Goal: Task Accomplishment & Management: Manage account settings

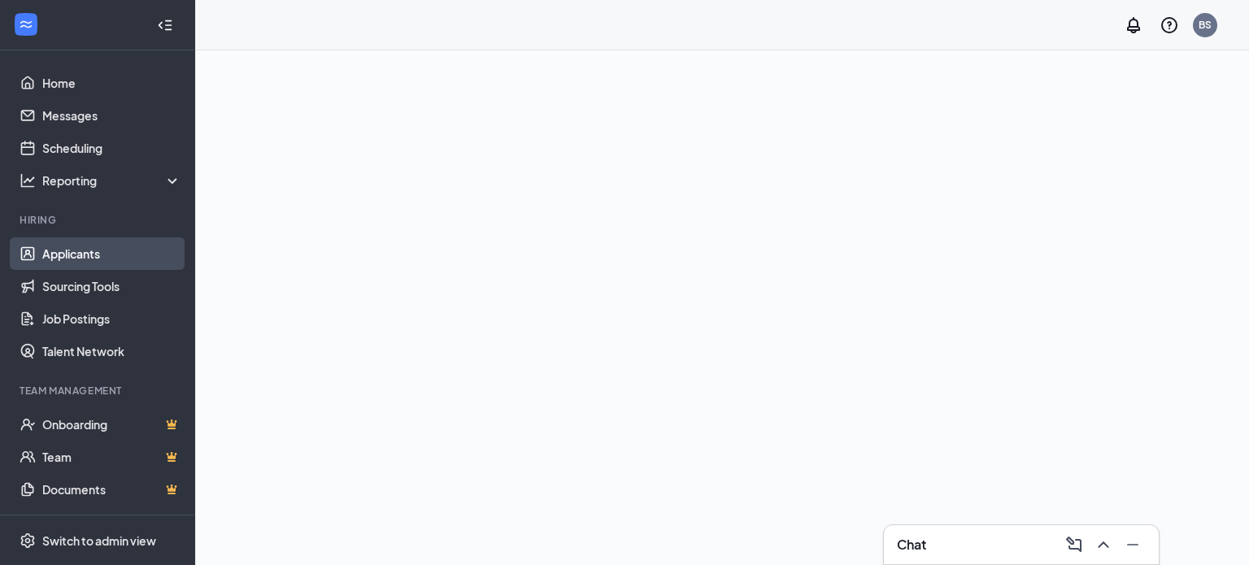
click at [78, 249] on link "Applicants" at bounding box center [111, 254] width 139 height 33
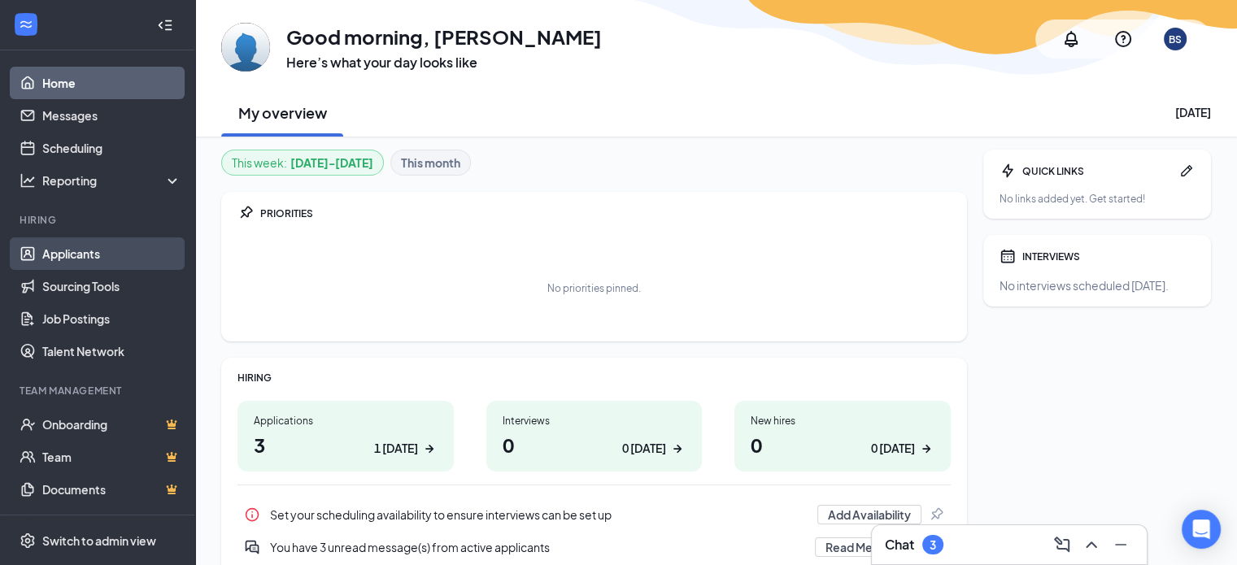
click at [62, 256] on link "Applicants" at bounding box center [111, 254] width 139 height 33
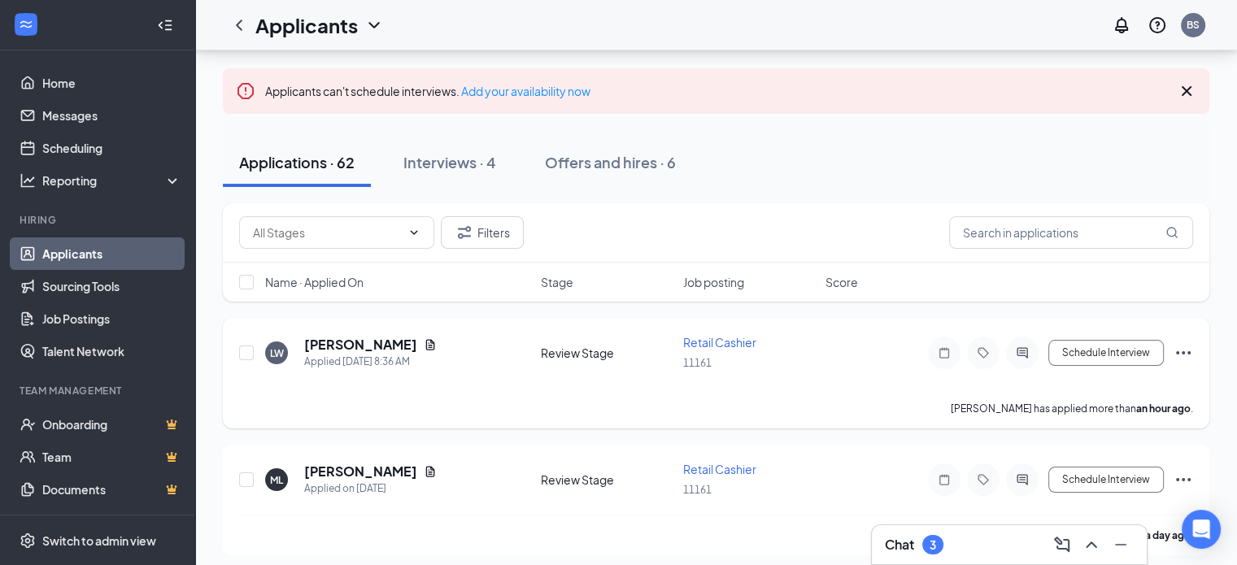
scroll to position [81, 0]
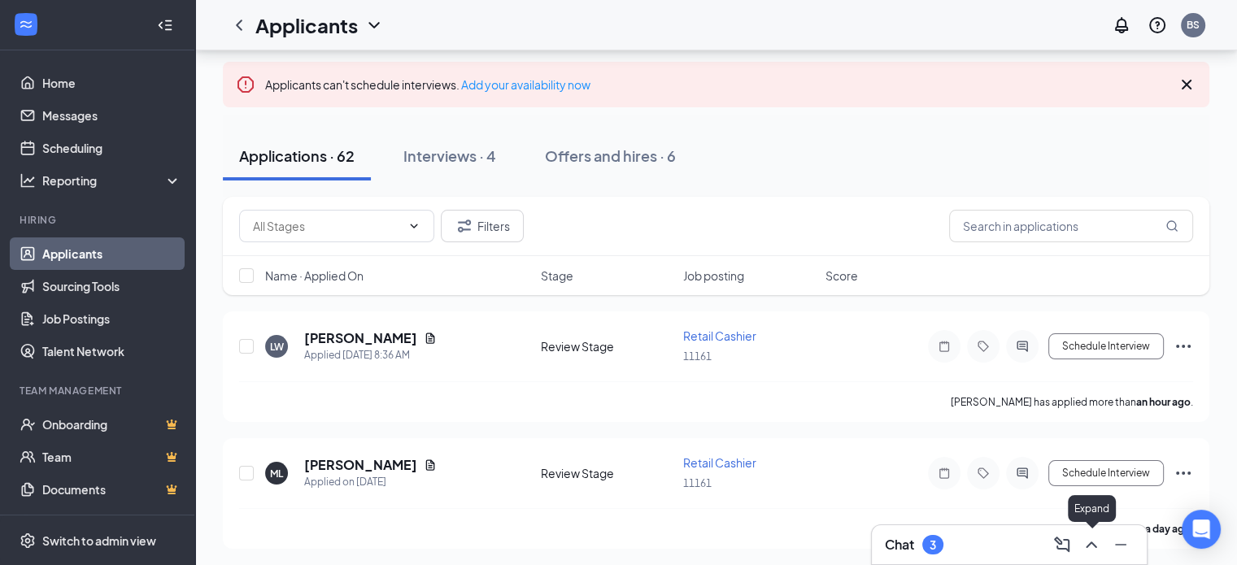
click at [1089, 545] on icon "ChevronUp" at bounding box center [1091, 545] width 11 height 7
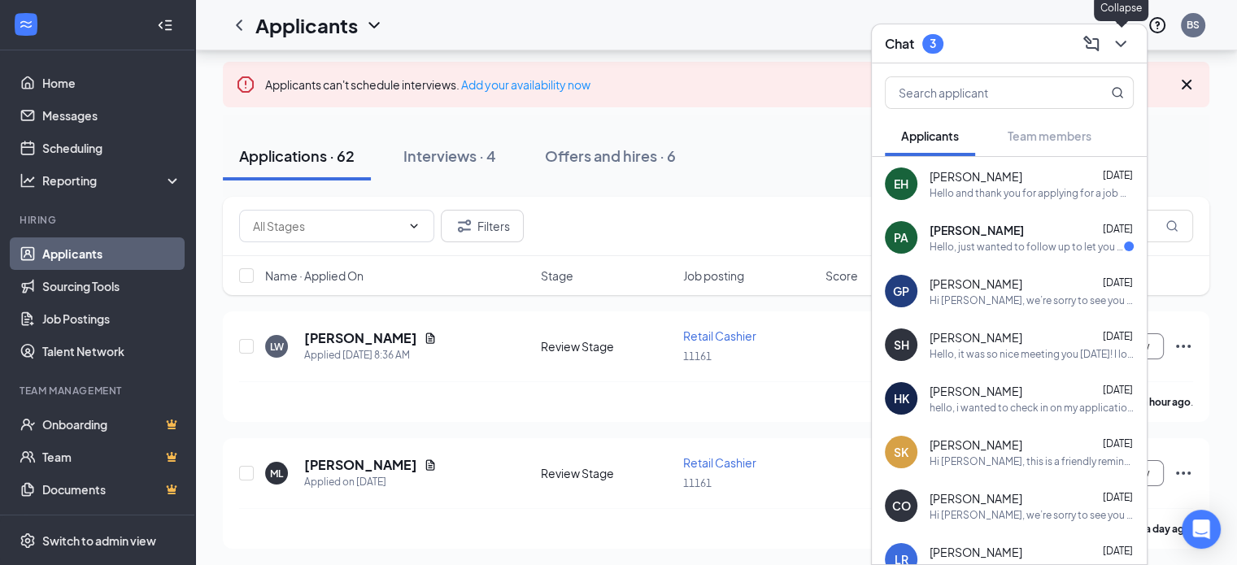
click at [1119, 41] on icon "ChevronDown" at bounding box center [1121, 44] width 20 height 20
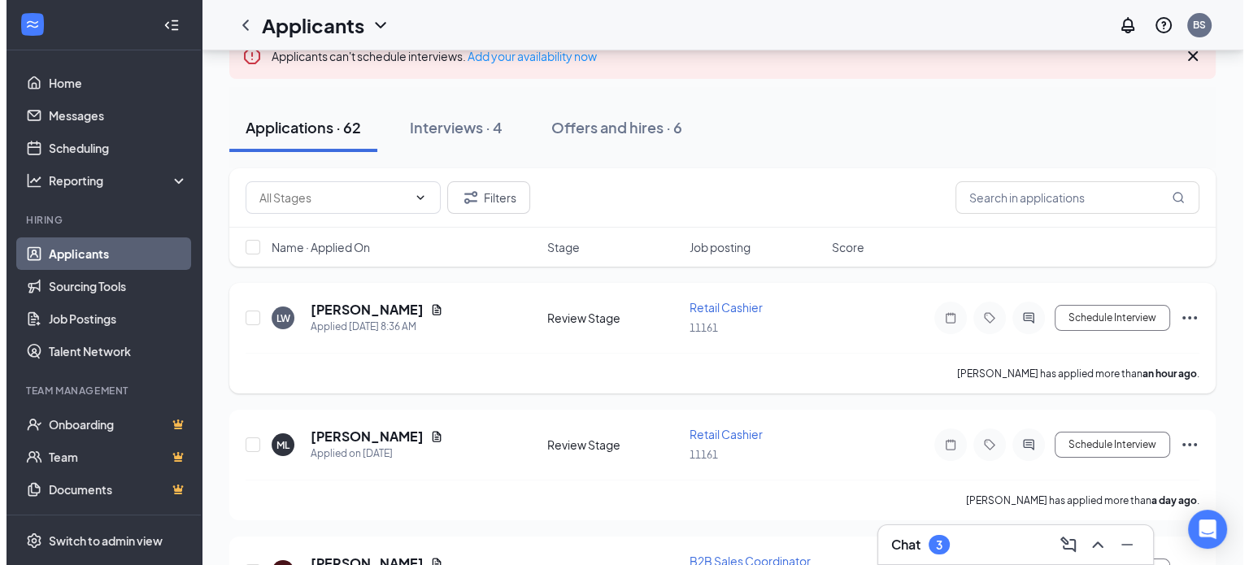
scroll to position [108, 0]
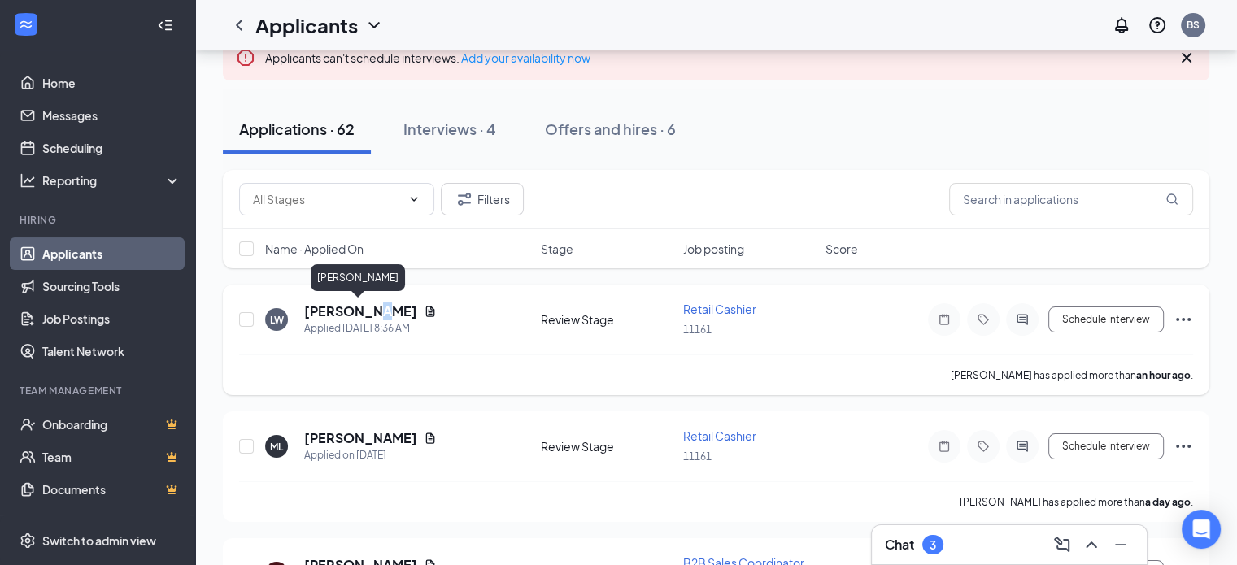
click at [375, 303] on h5 "[PERSON_NAME]" at bounding box center [360, 312] width 113 height 18
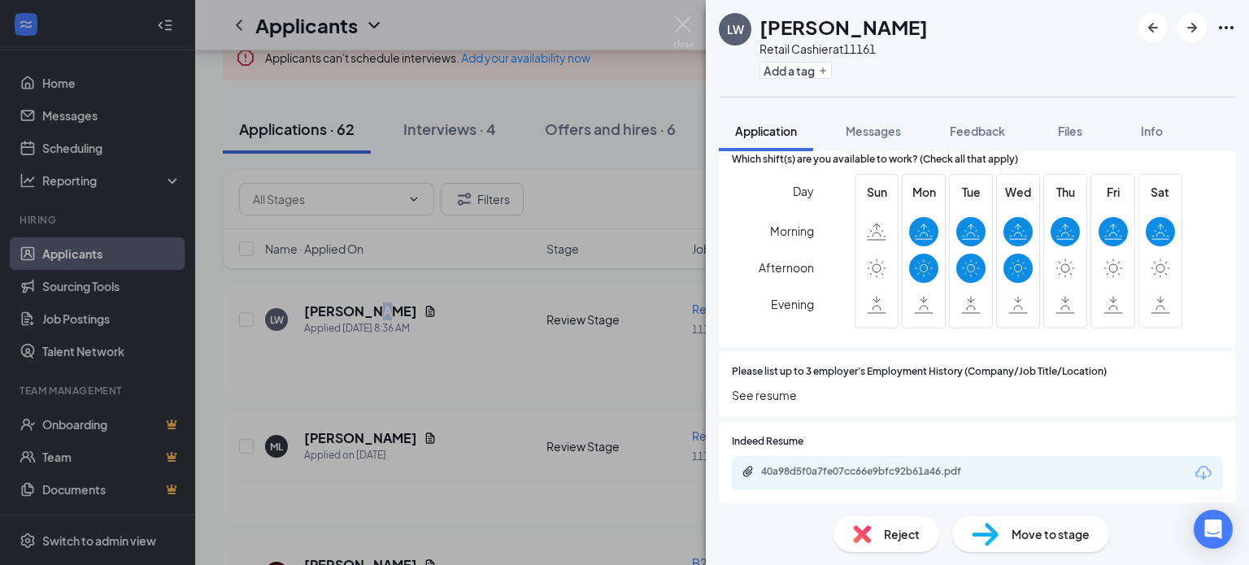
scroll to position [895, 0]
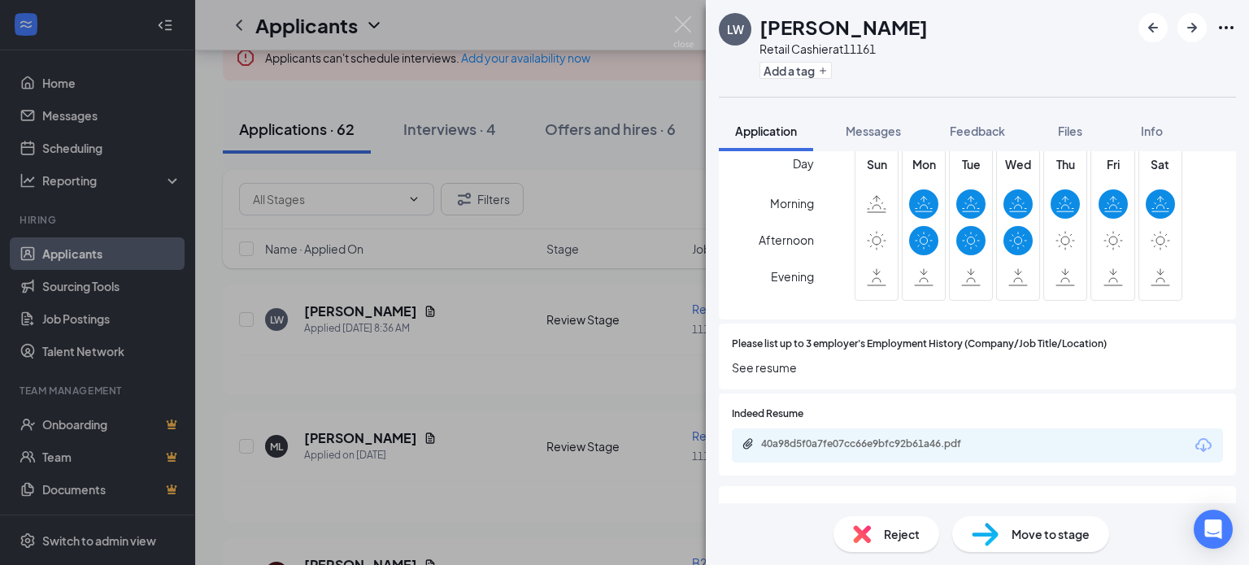
click at [934, 436] on div "40a98d5f0a7fe07cc66e9bfc92b61a46.pdf" at bounding box center [977, 446] width 491 height 34
click at [928, 442] on div "40a98d5f0a7fe07cc66e9bfc92b61a46.pdf" at bounding box center [875, 444] width 228 height 13
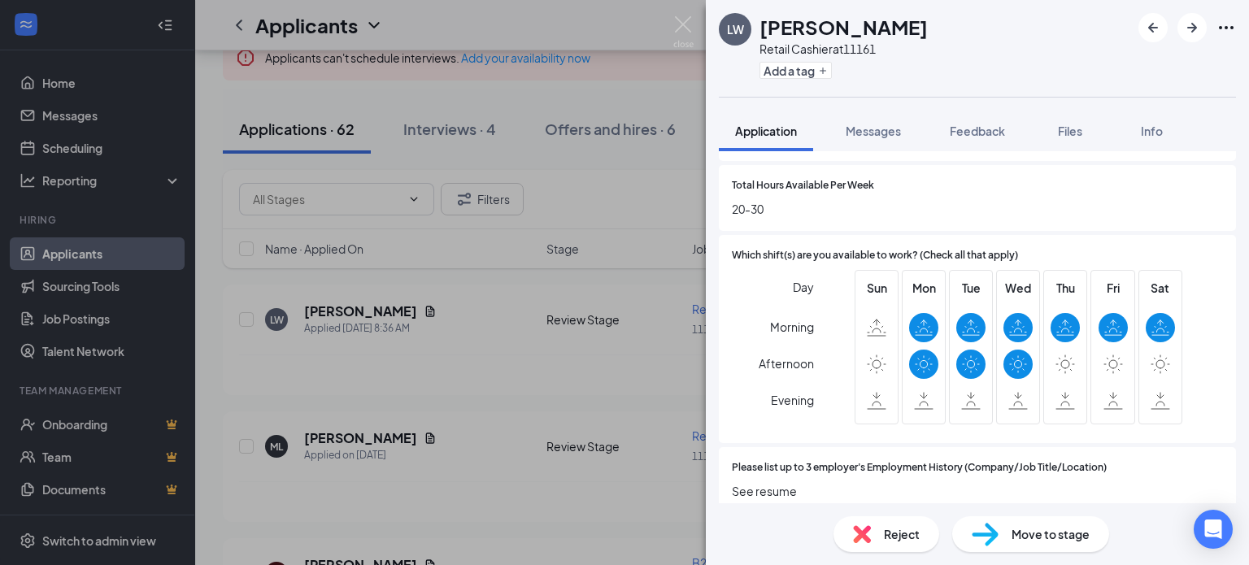
scroll to position [749, 0]
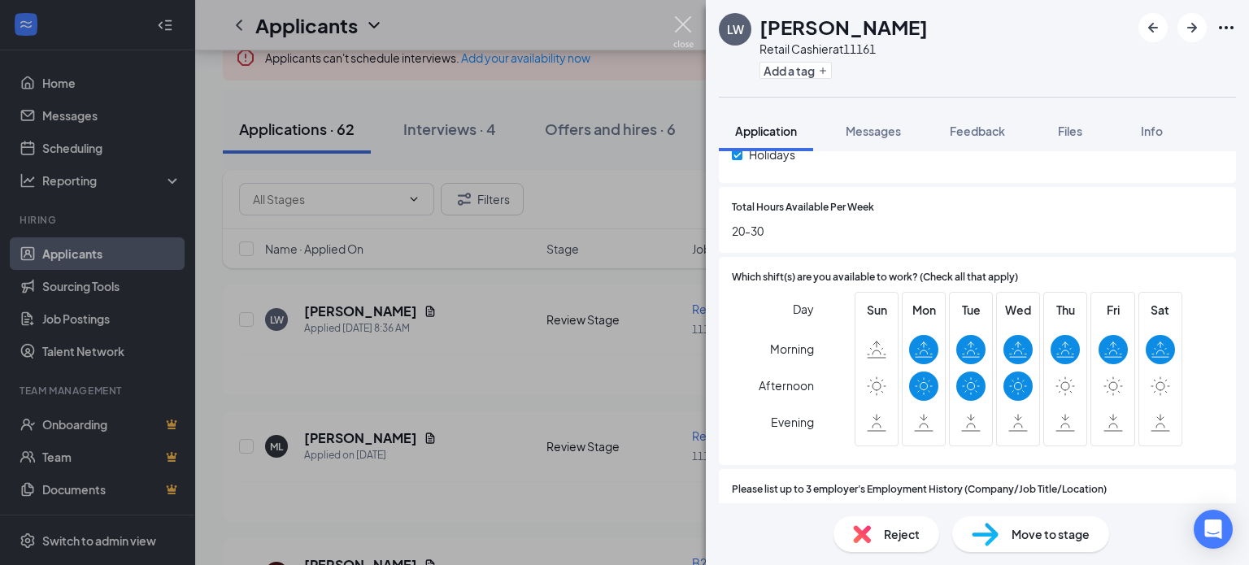
drag, startPoint x: 680, startPoint y: 15, endPoint x: 506, endPoint y: 230, distance: 276.4
click at [680, 16] on img at bounding box center [684, 32] width 20 height 32
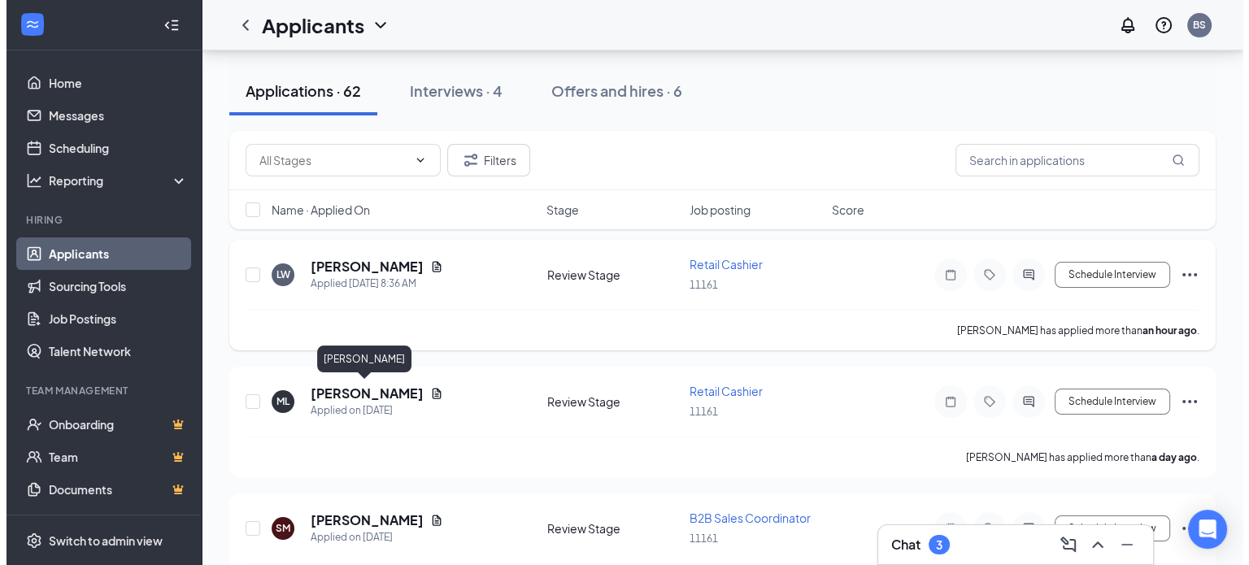
scroll to position [163, 0]
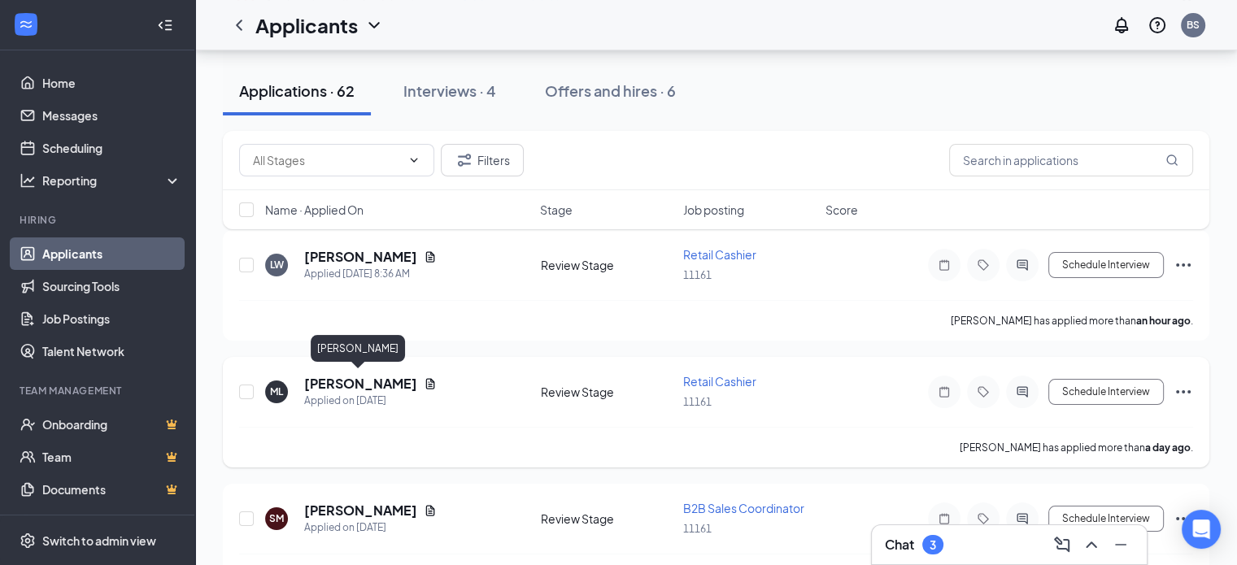
click at [358, 382] on h5 "[PERSON_NAME]" at bounding box center [360, 384] width 113 height 18
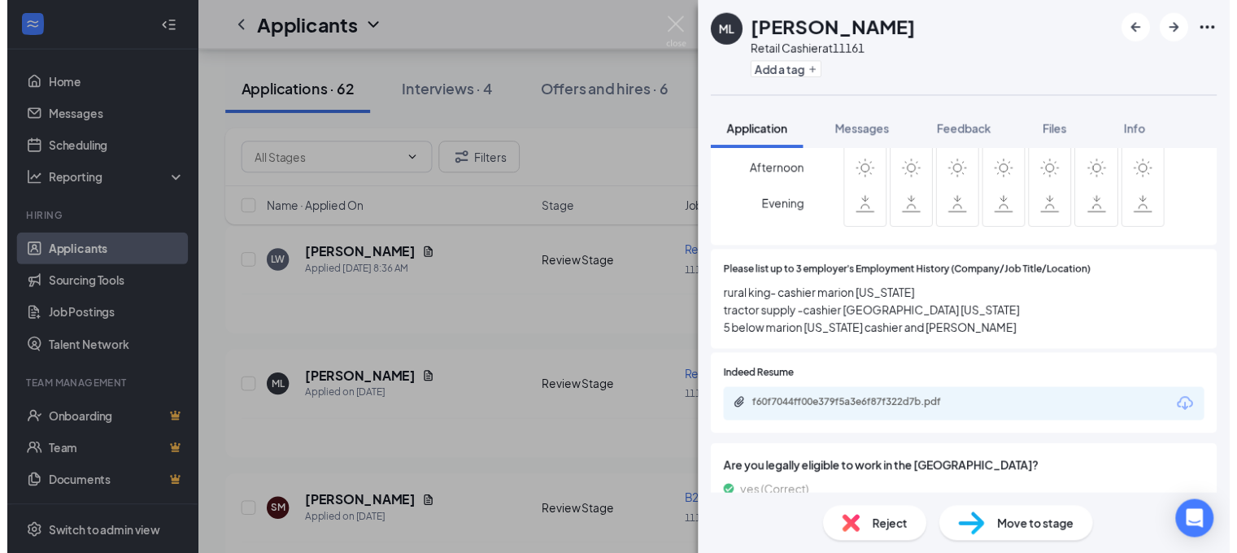
scroll to position [976, 0]
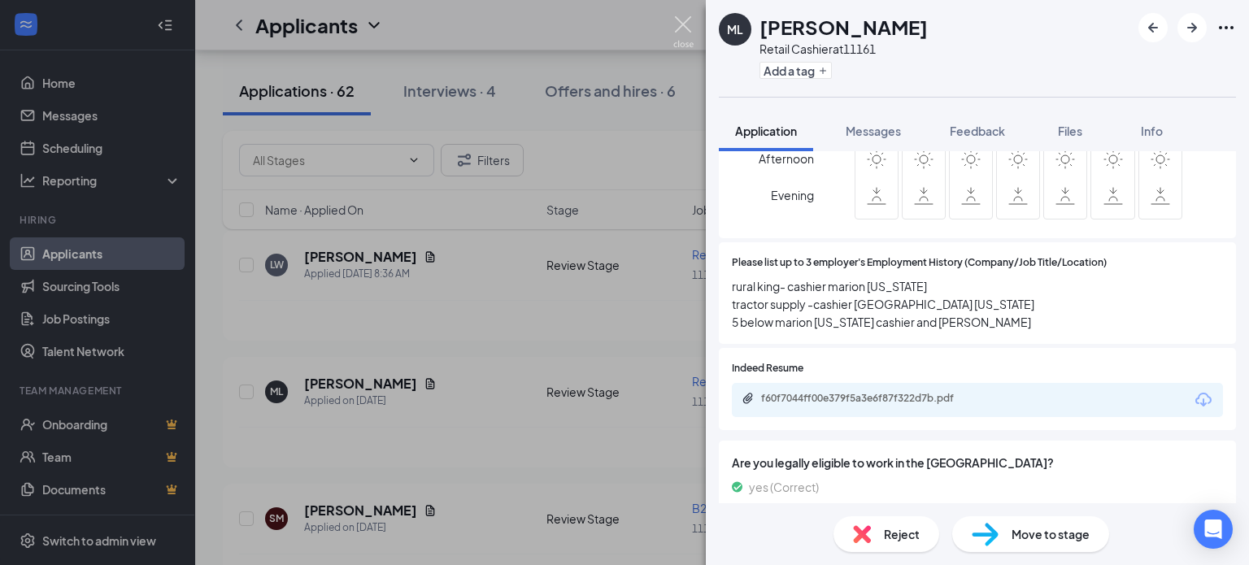
click at [683, 23] on img at bounding box center [684, 32] width 20 height 32
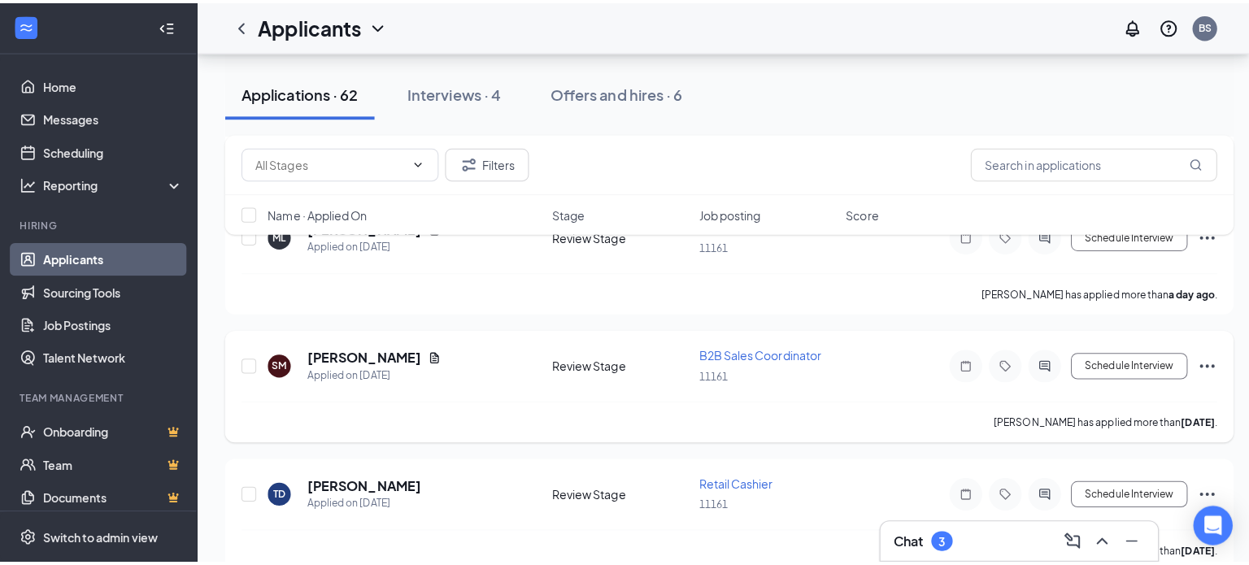
scroll to position [325, 0]
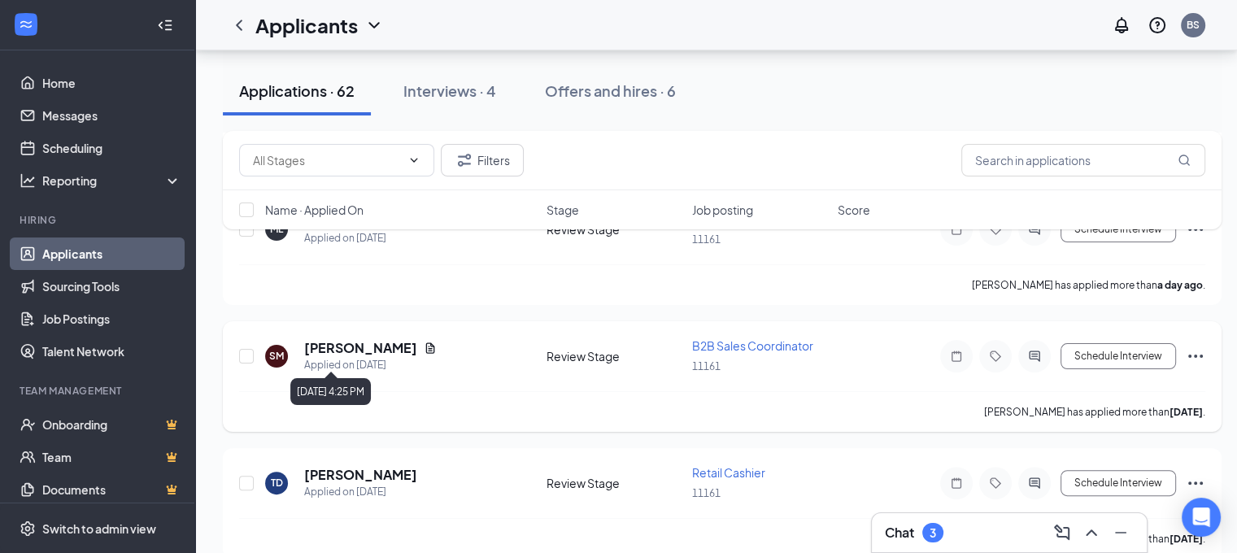
click at [347, 361] on div "Applied on [DATE]" at bounding box center [370, 365] width 133 height 16
click at [355, 347] on h5 "[PERSON_NAME]" at bounding box center [360, 348] width 113 height 18
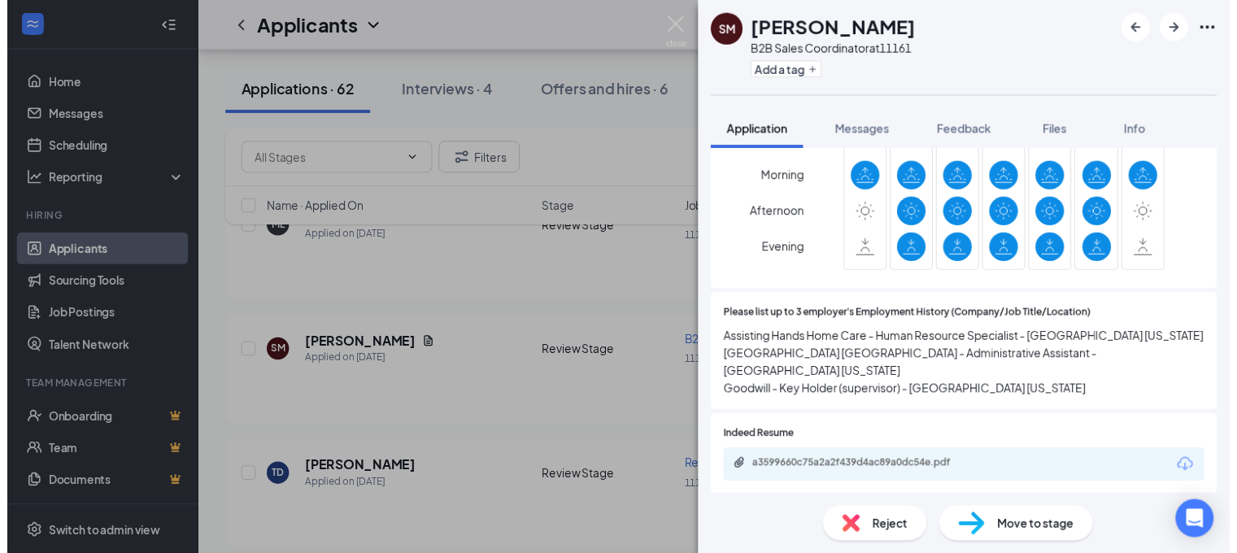
scroll to position [922, 0]
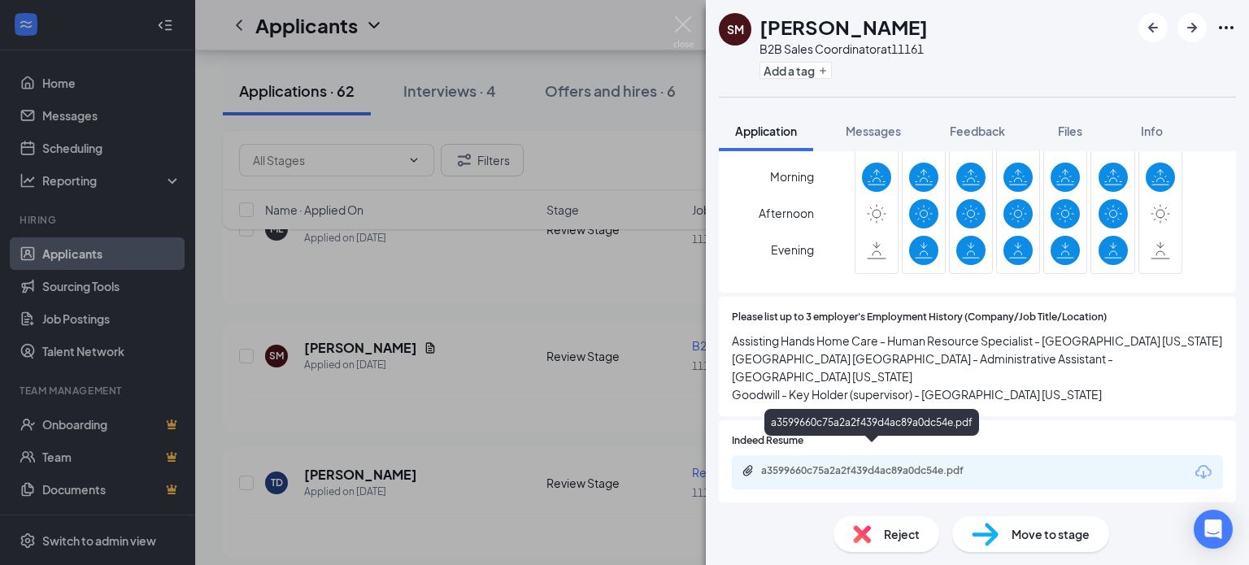
click at [814, 464] on div "a3599660c75a2a2f439d4ac89a0dc54e.pdf" at bounding box center [875, 470] width 228 height 13
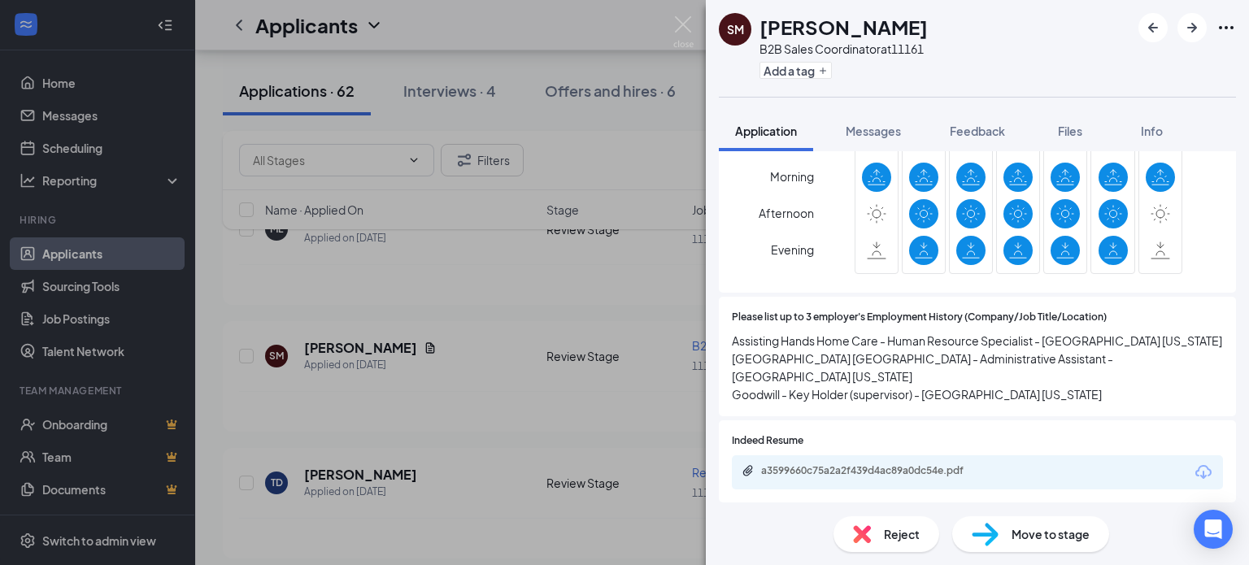
click at [680, 14] on div "SM [PERSON_NAME] B2B Sales Coordinator at 11161 Add a tag Application Messages …" at bounding box center [624, 282] width 1249 height 565
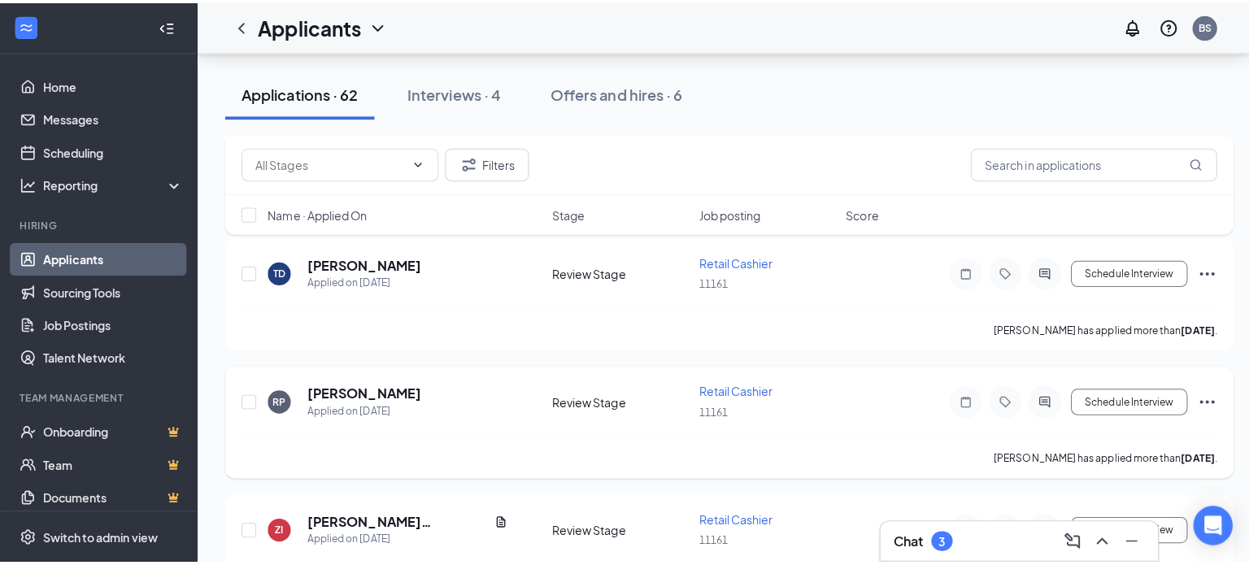
scroll to position [569, 0]
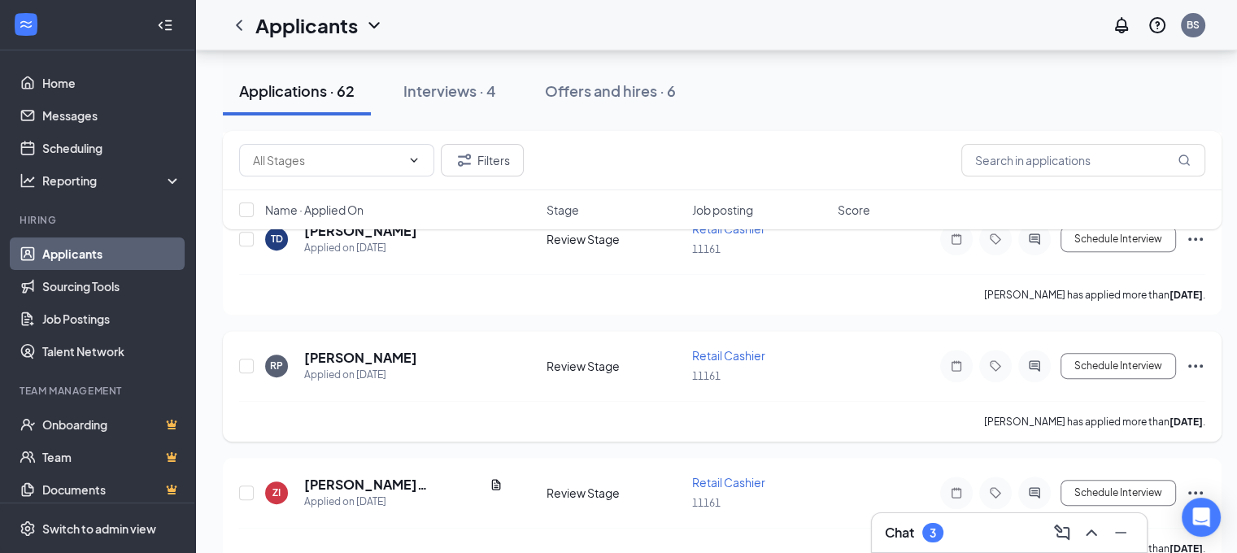
click at [352, 338] on div "RP [PERSON_NAME] Applied on [DATE] Review Stage Retail Cashier 11161 Schedule I…" at bounding box center [722, 386] width 999 height 111
click at [351, 349] on h5 "[PERSON_NAME]" at bounding box center [360, 358] width 113 height 18
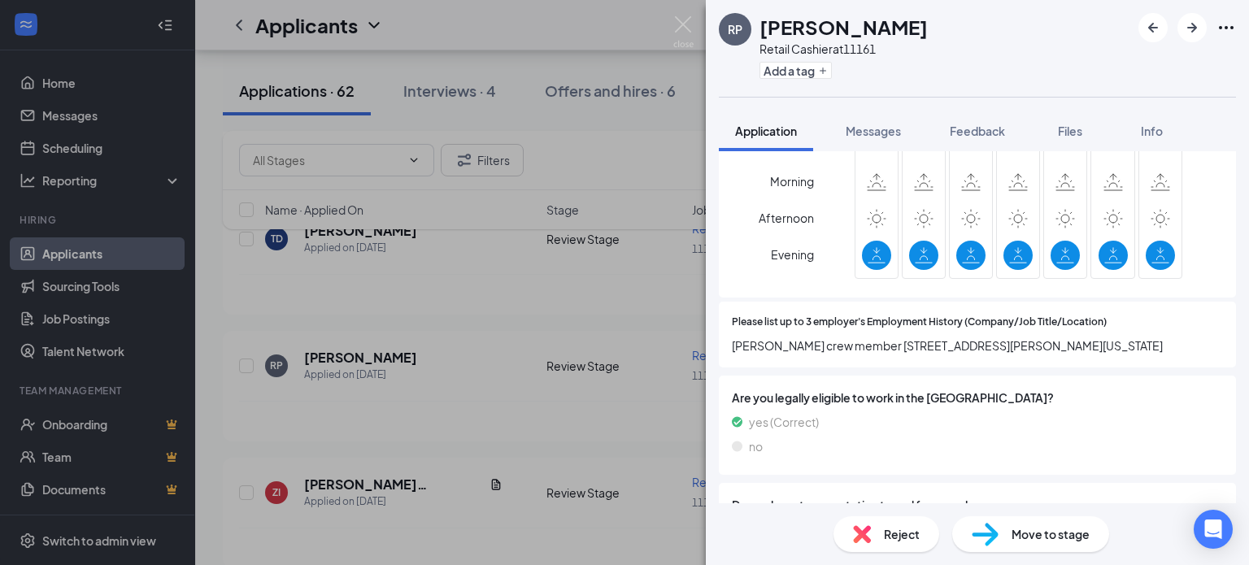
scroll to position [895, 0]
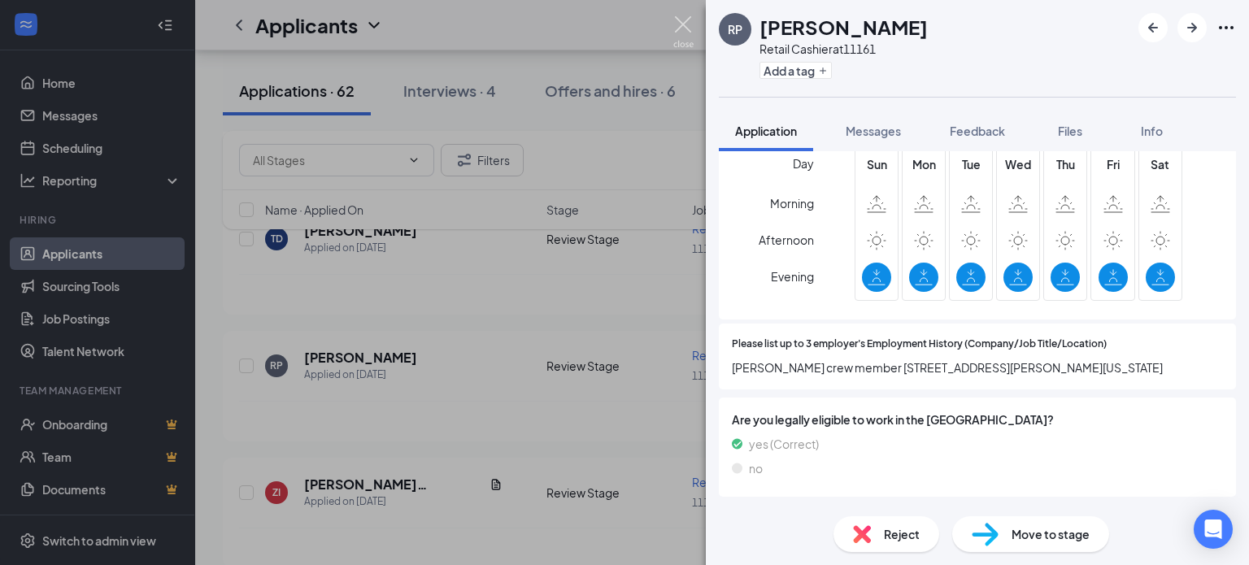
click at [680, 19] on img at bounding box center [684, 32] width 20 height 32
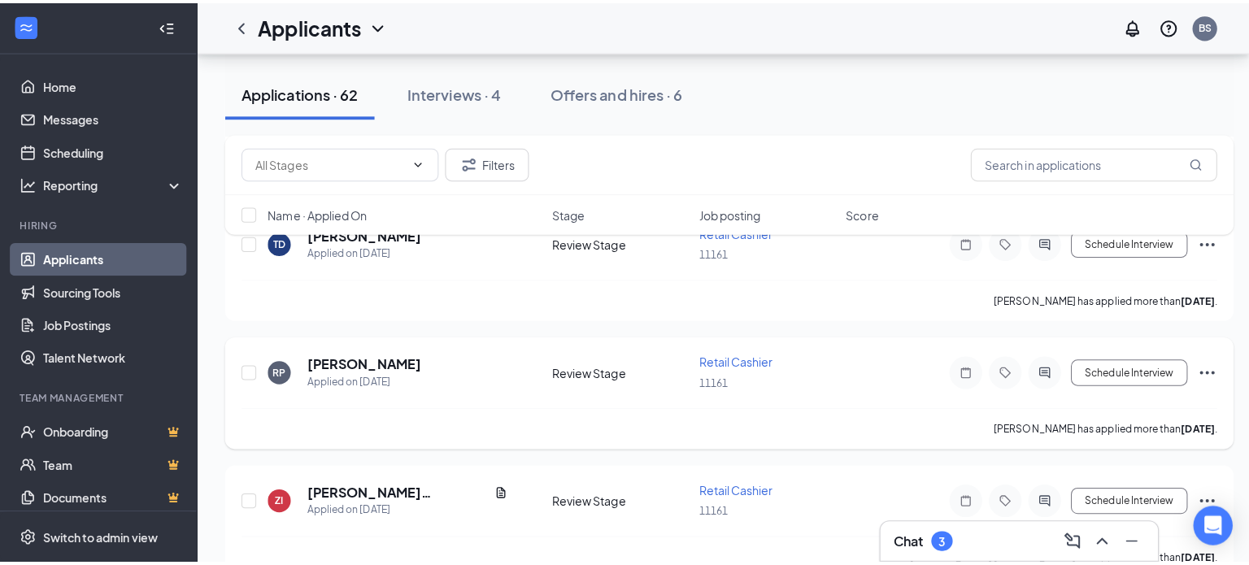
scroll to position [759, 0]
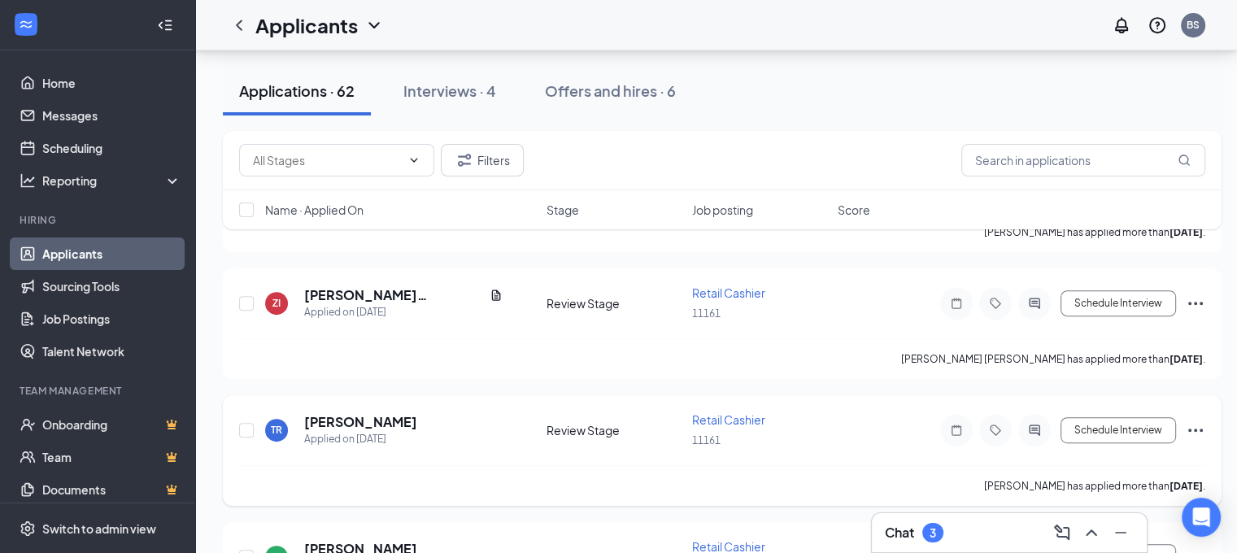
click at [330, 416] on h5 "[PERSON_NAME]" at bounding box center [360, 422] width 113 height 18
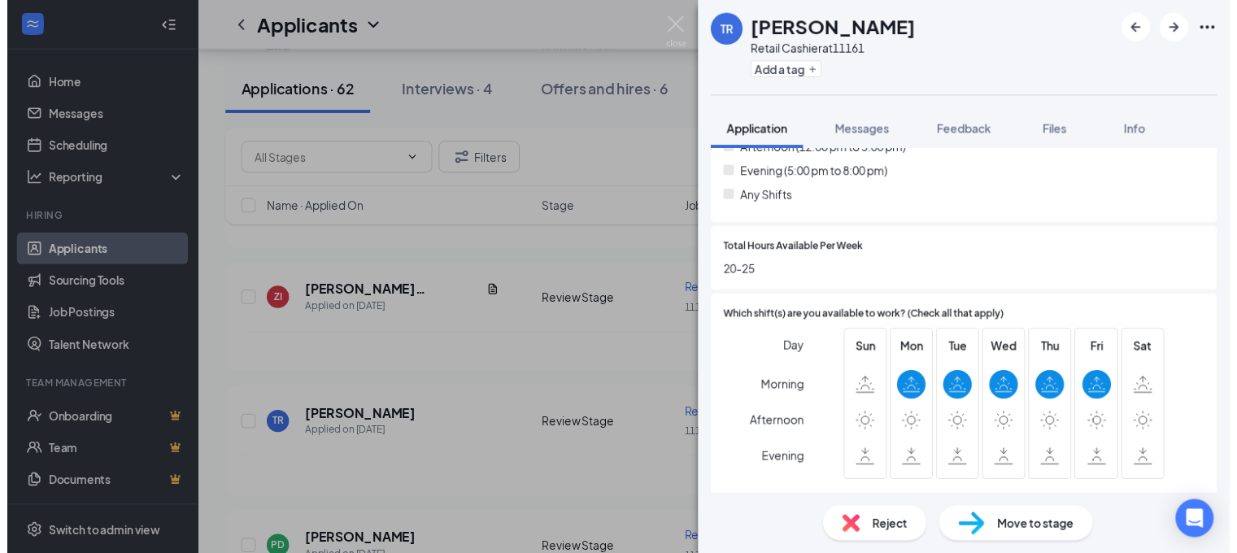
scroll to position [596, 0]
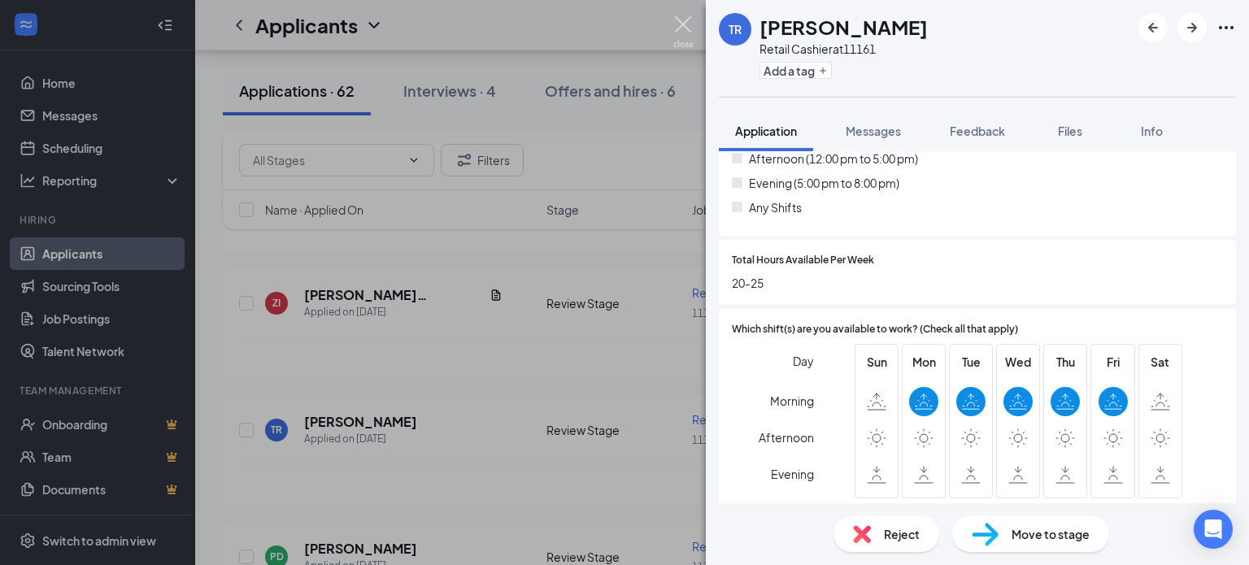
click at [687, 29] on img at bounding box center [684, 32] width 20 height 32
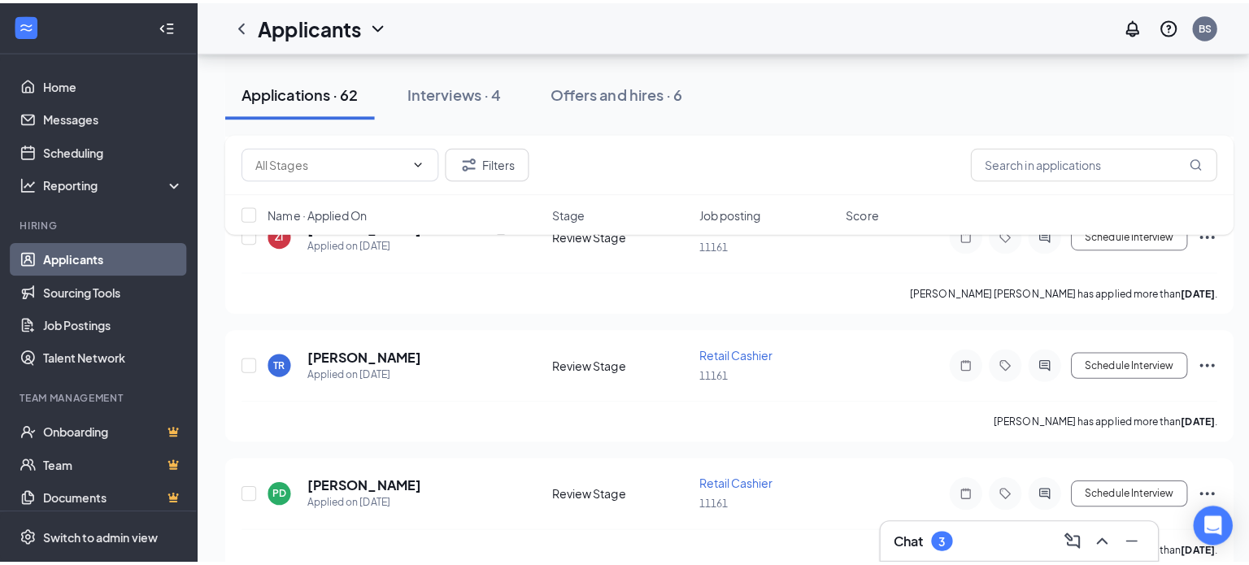
scroll to position [867, 0]
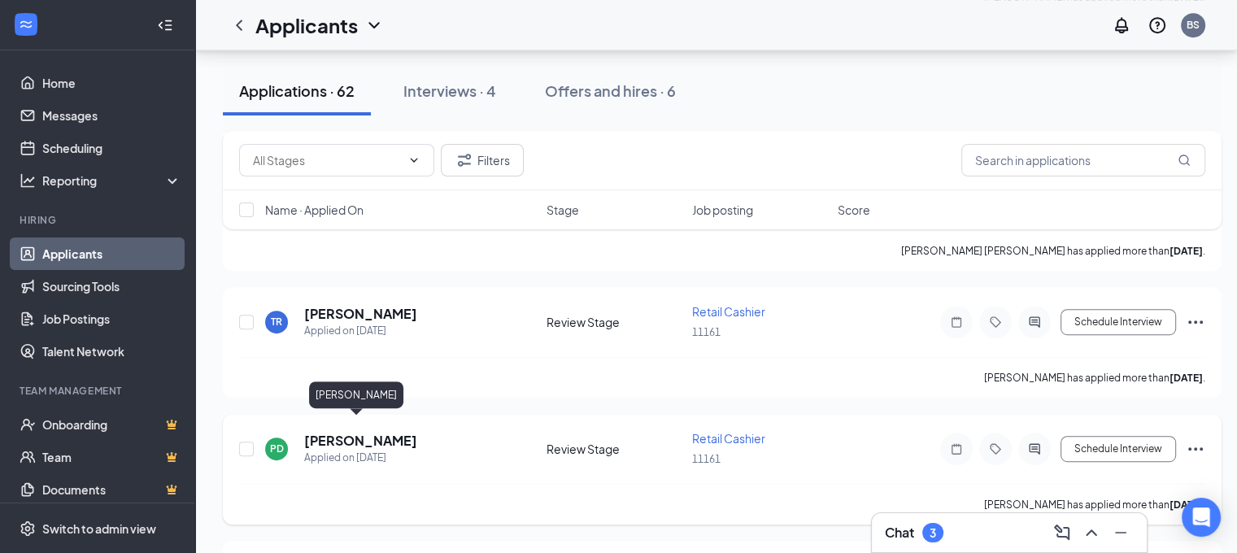
click at [342, 432] on h5 "[PERSON_NAME]" at bounding box center [360, 441] width 113 height 18
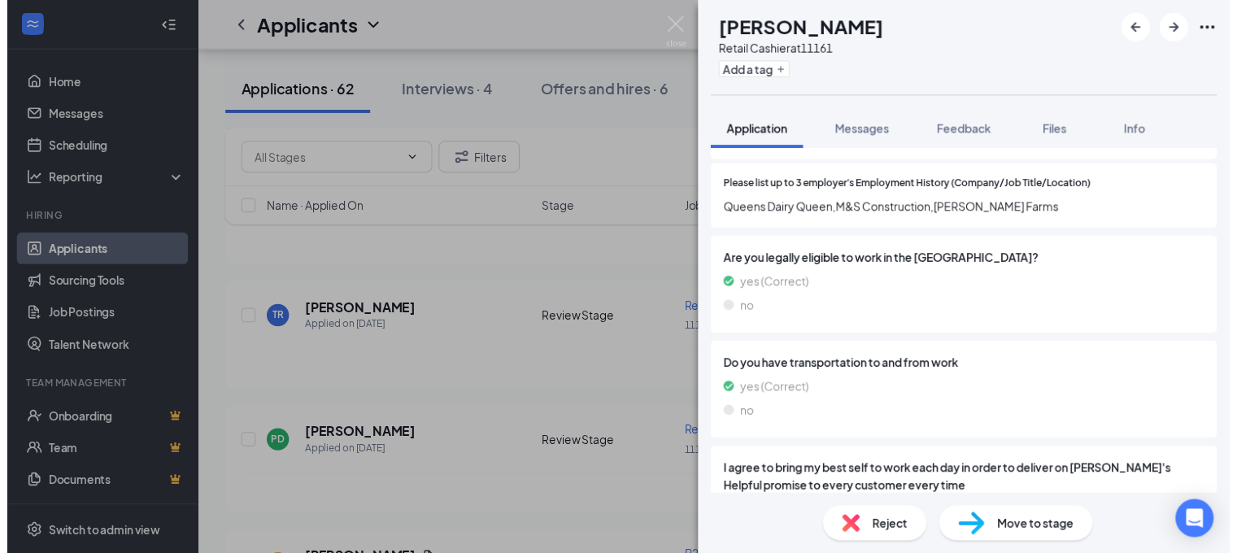
scroll to position [1139, 0]
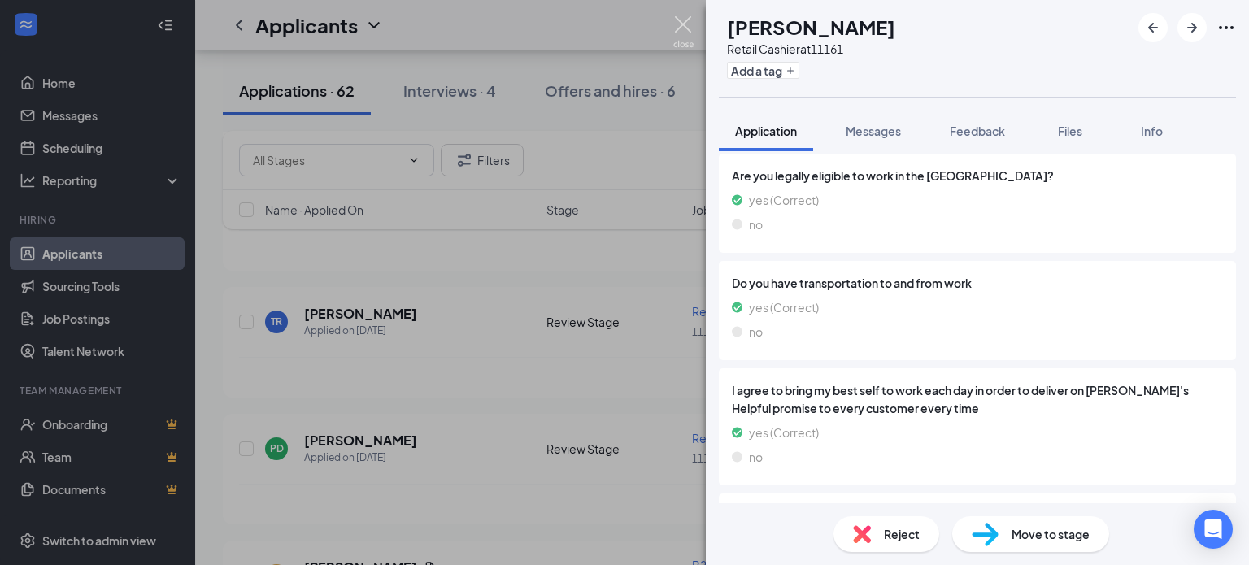
click at [691, 19] on img at bounding box center [684, 32] width 20 height 32
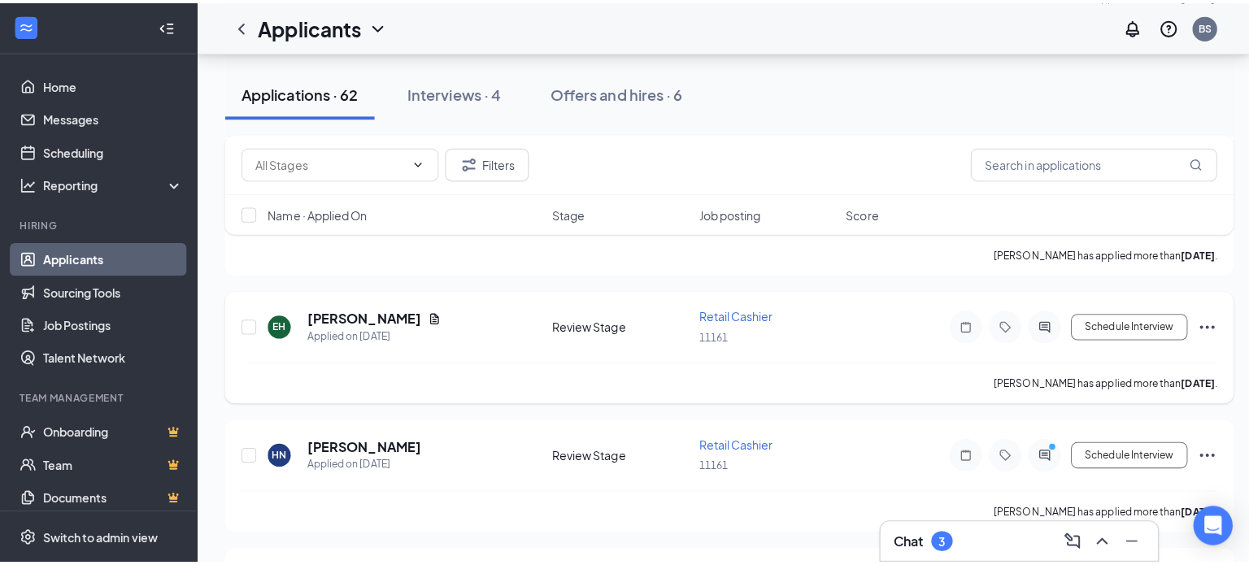
scroll to position [1518, 0]
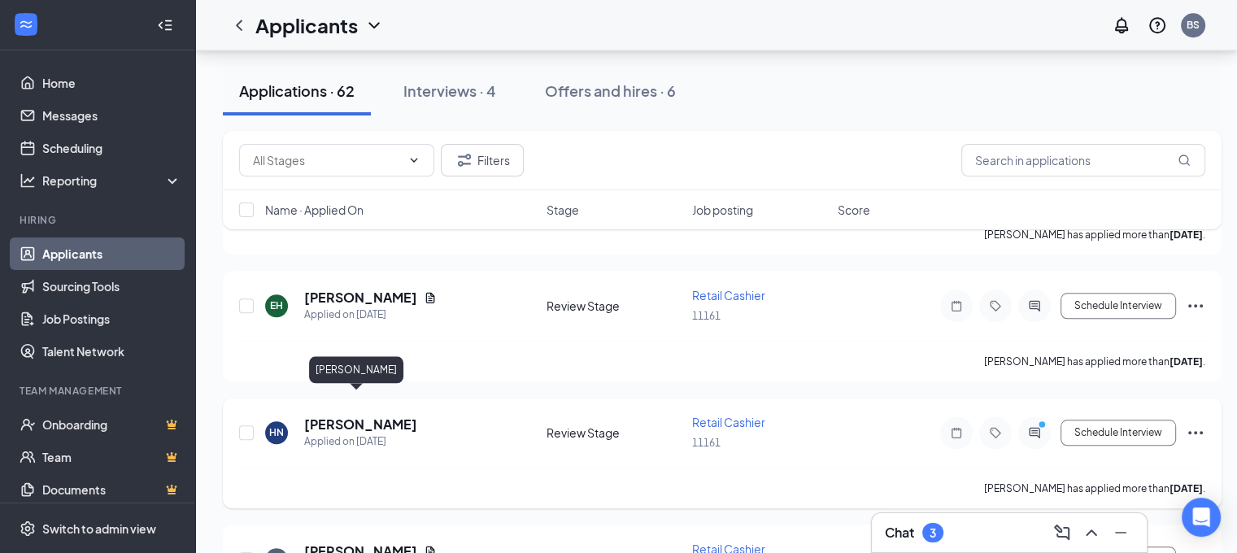
click at [373, 416] on h5 "[PERSON_NAME]" at bounding box center [360, 425] width 113 height 18
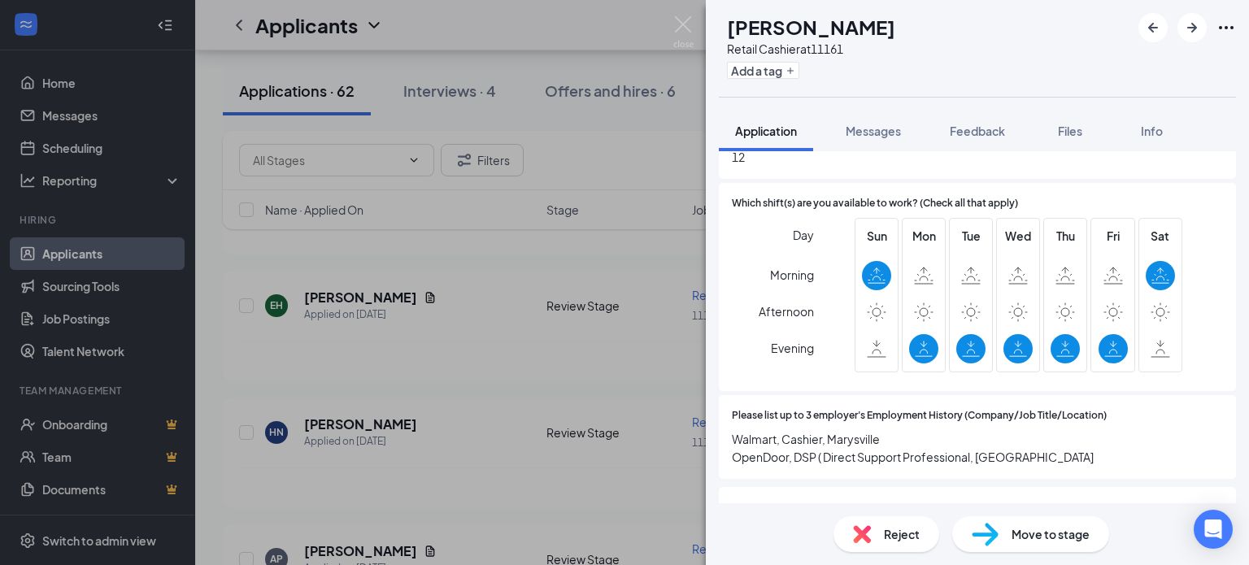
scroll to position [840, 0]
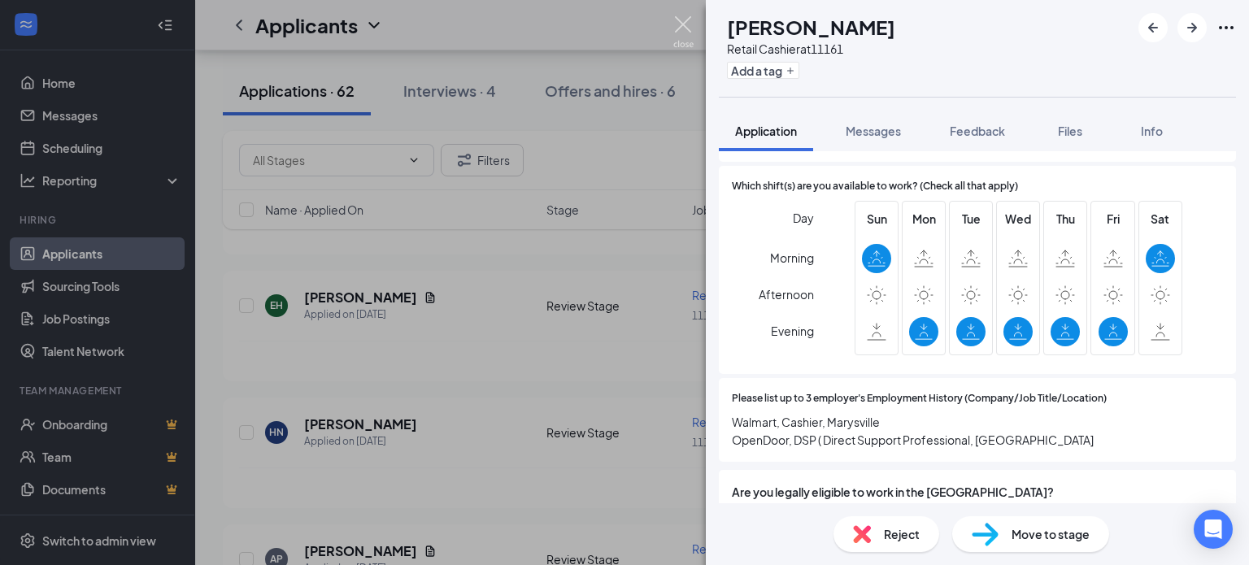
click at [690, 19] on img at bounding box center [684, 32] width 20 height 32
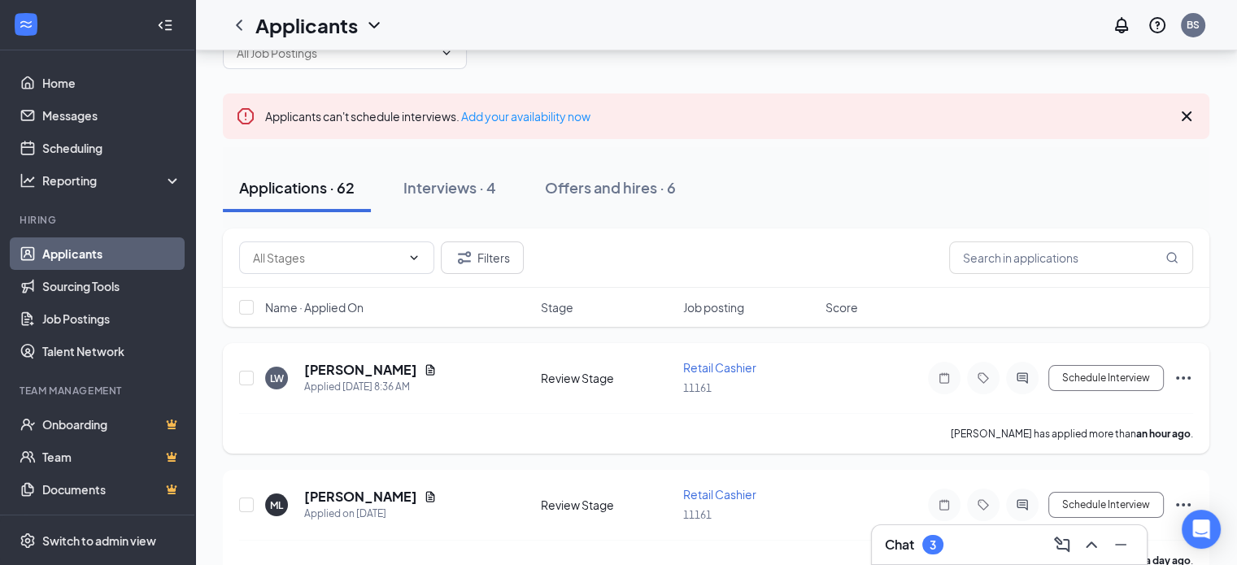
scroll to position [54, 0]
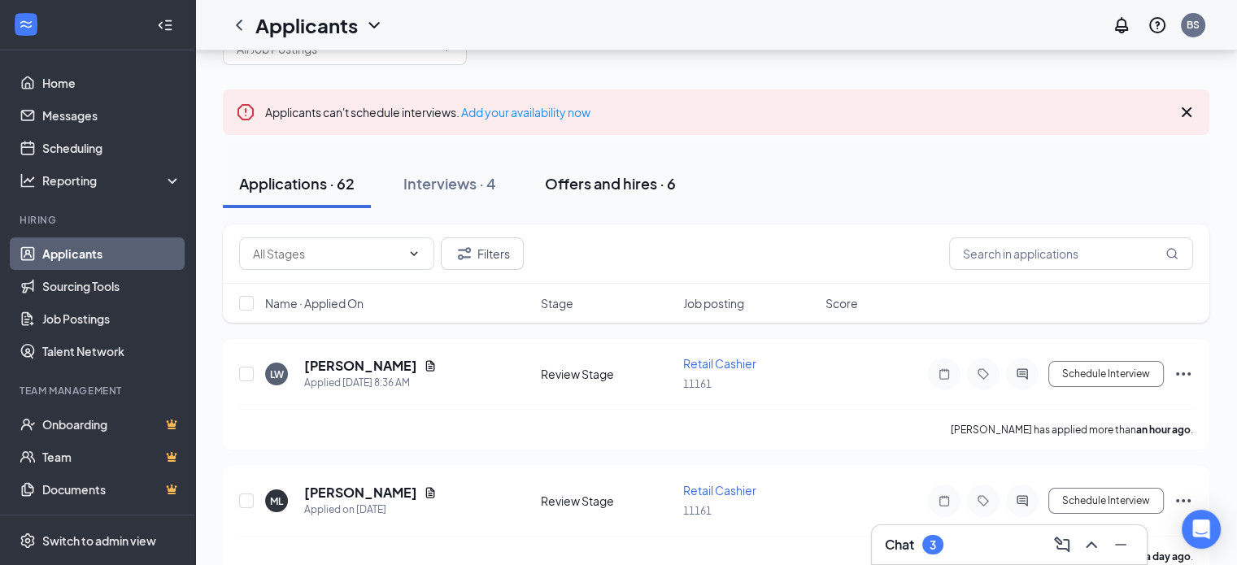
click at [586, 172] on button "Offers and hires · 6" at bounding box center [611, 183] width 164 height 49
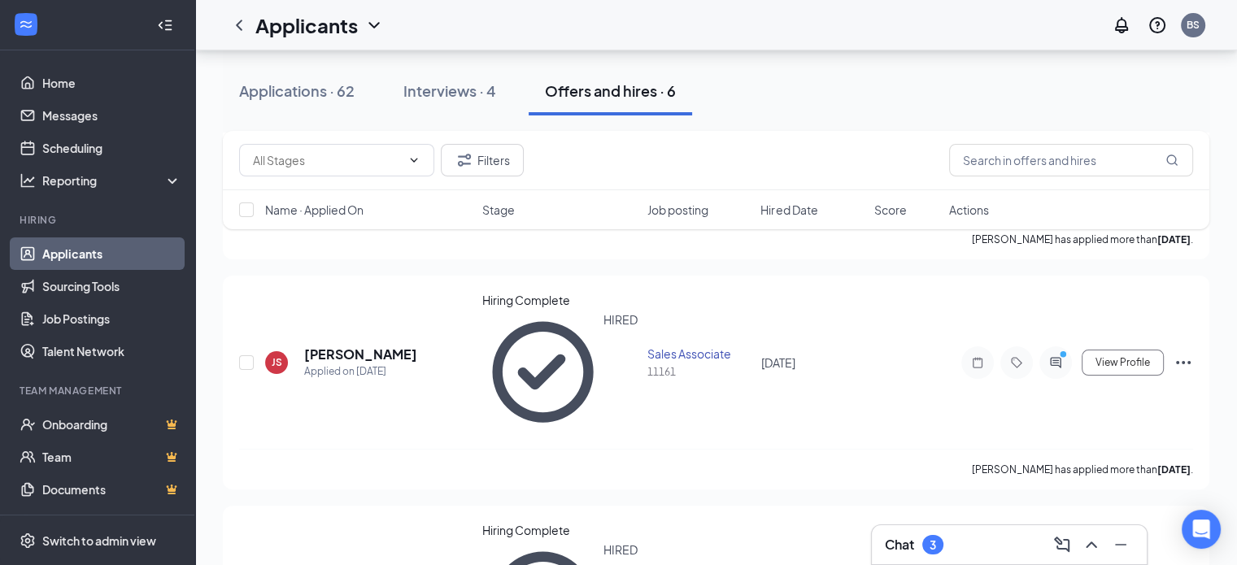
scroll to position [271, 0]
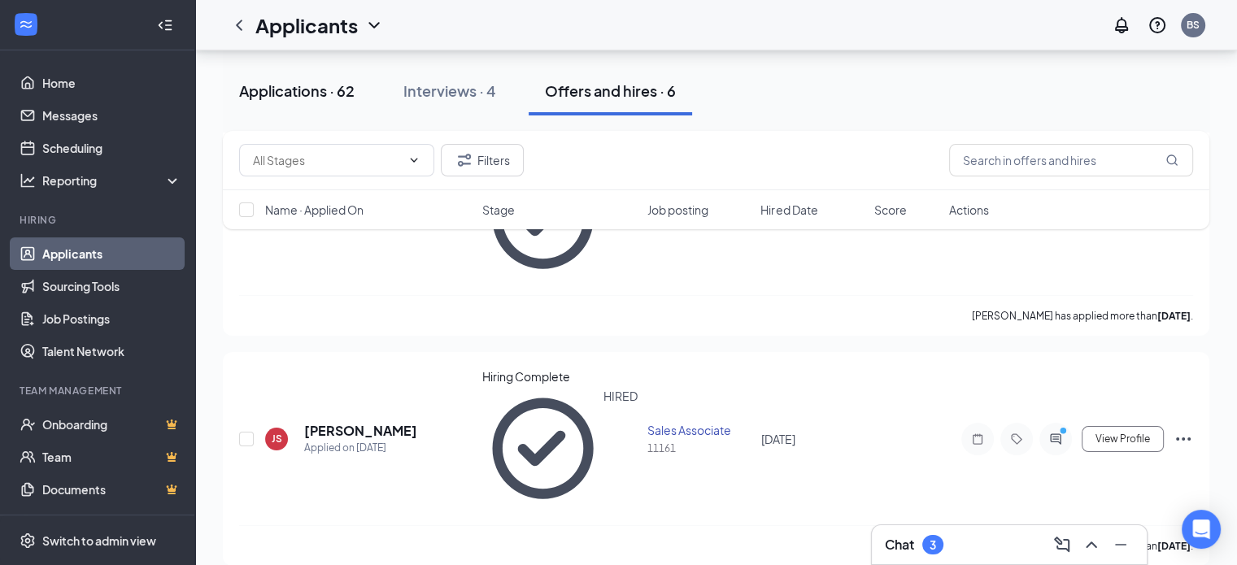
click at [332, 68] on button "Applications · 62" at bounding box center [297, 91] width 148 height 49
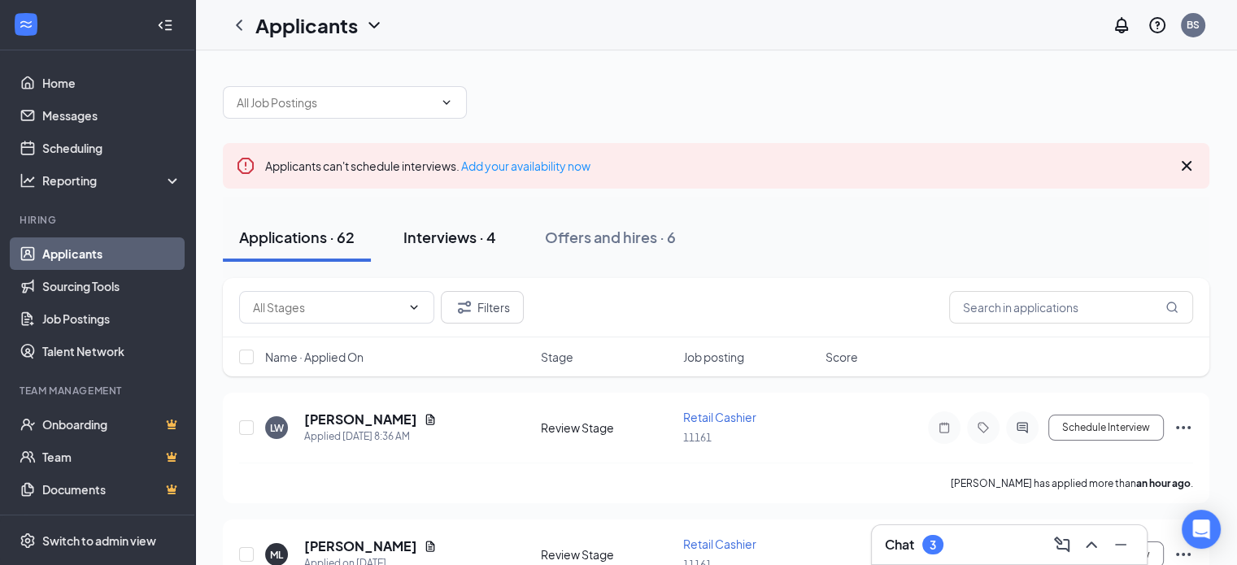
click at [468, 246] on div "Interviews · 4" at bounding box center [449, 237] width 93 height 20
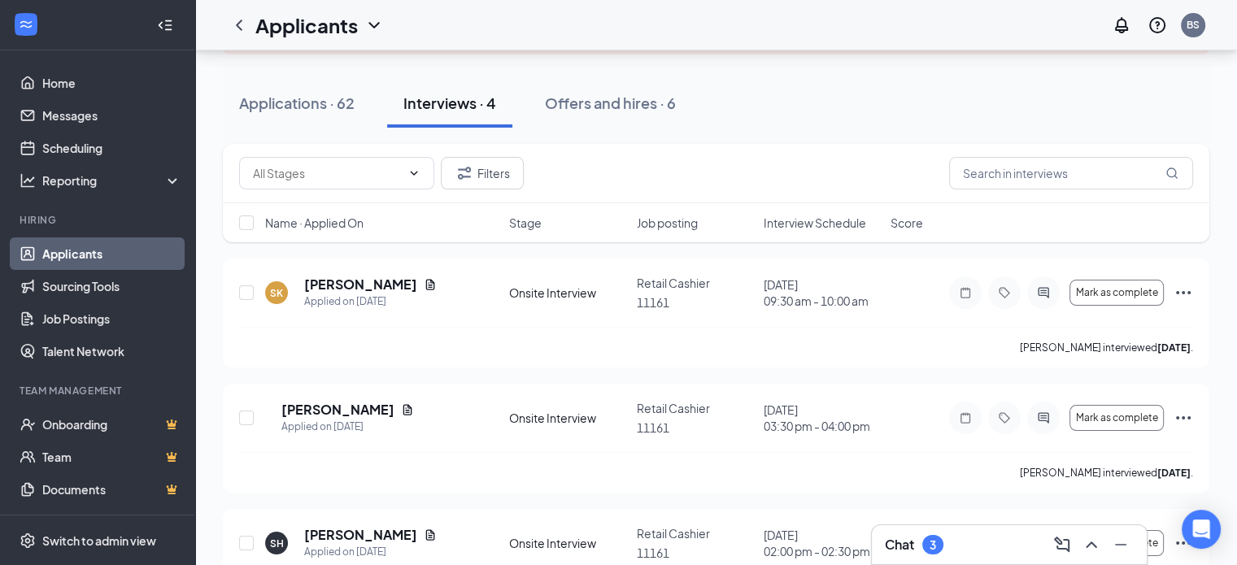
scroll to position [133, 0]
click at [1088, 539] on icon "ChevronUp" at bounding box center [1092, 545] width 20 height 20
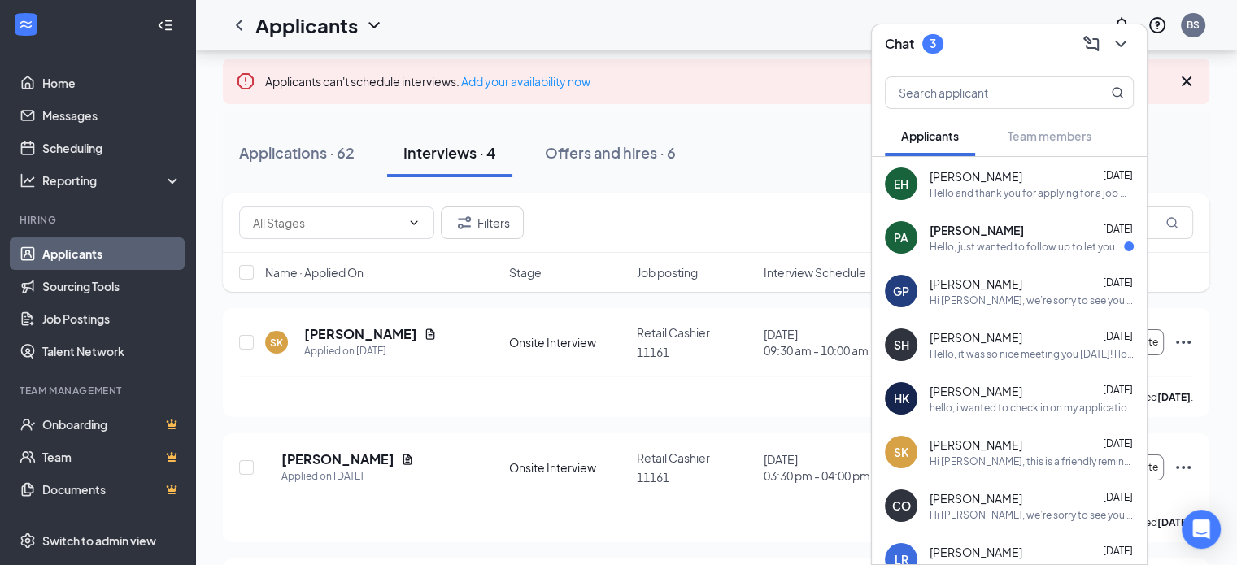
scroll to position [80, 0]
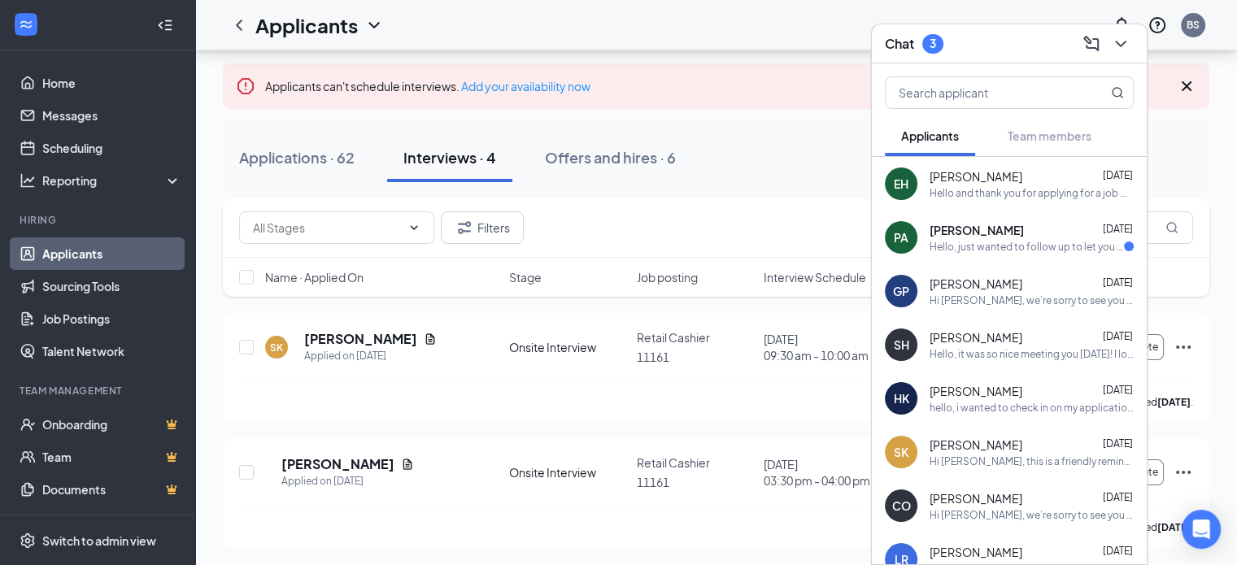
click at [1067, 248] on div "Hello, just wanted to follow up to let you know that I am still very much inter…" at bounding box center [1027, 247] width 194 height 14
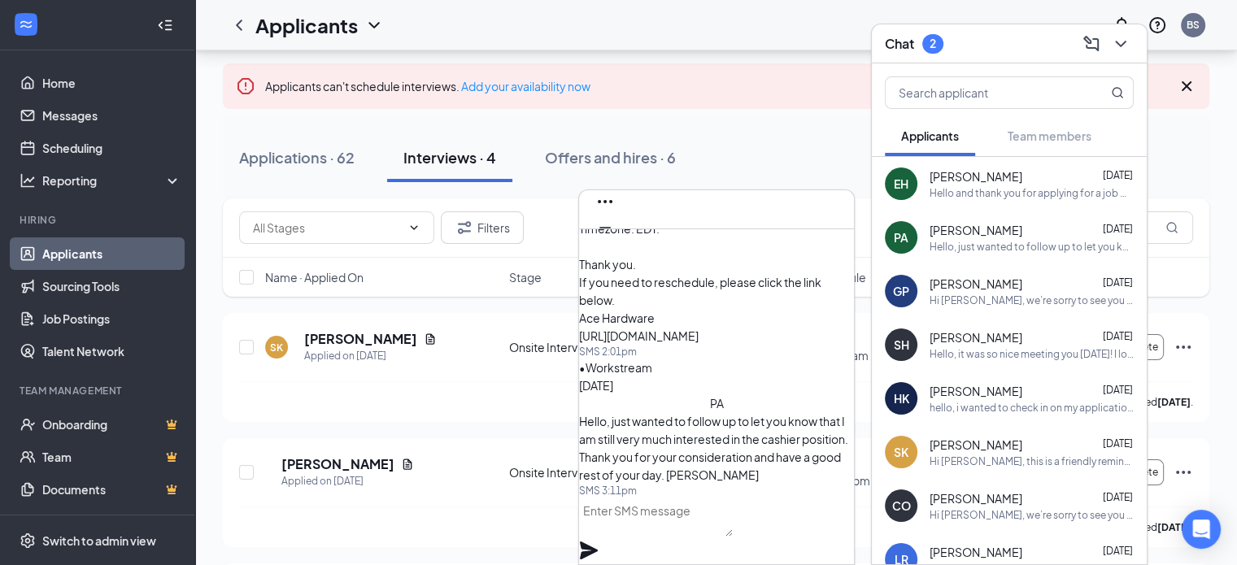
click at [779, 241] on div at bounding box center [685, 254] width 187 height 26
click at [1112, 37] on icon "ChevronDown" at bounding box center [1121, 44] width 20 height 20
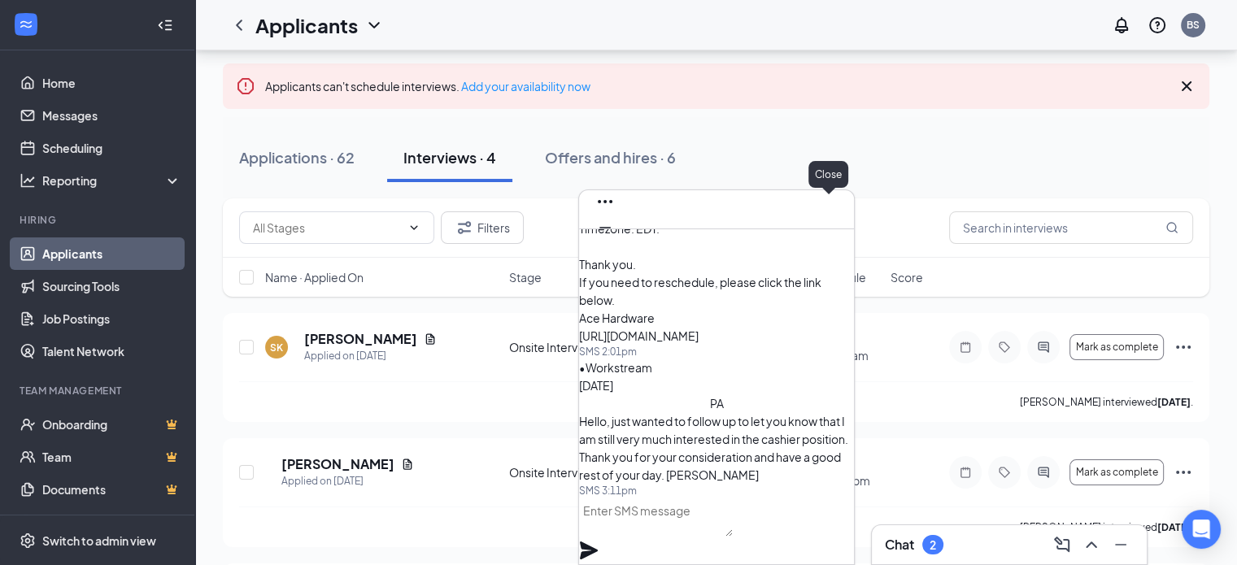
click at [618, 241] on button at bounding box center [605, 254] width 26 height 26
